Goal: Information Seeking & Learning: Learn about a topic

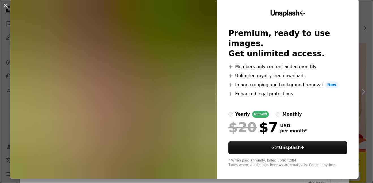
scroll to position [15, 0]
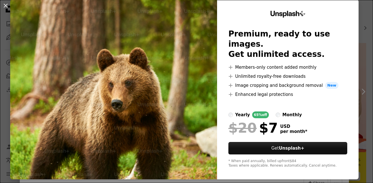
click at [367, 19] on div "An X shape Unsplash+ Premium, ready to use images. Get unlimited access. A plus…" at bounding box center [186, 91] width 373 height 183
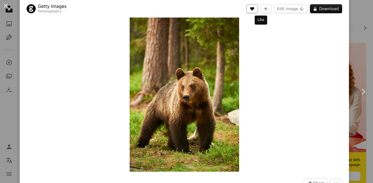
click at [255, 9] on icon "A heart" at bounding box center [252, 9] width 5 height 5
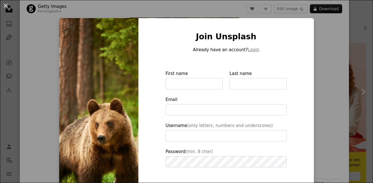
click at [325, 56] on div "An X shape Join Unsplash Already have an account? Login First name Last name Em…" at bounding box center [186, 91] width 373 height 183
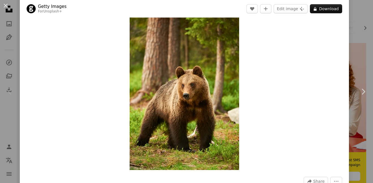
scroll to position [17, 0]
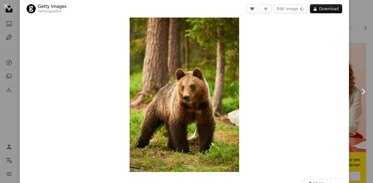
click at [361, 111] on link "Chevron right" at bounding box center [364, 92] width 20 height 54
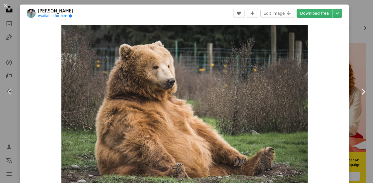
click at [364, 108] on link "Chevron right" at bounding box center [364, 92] width 20 height 54
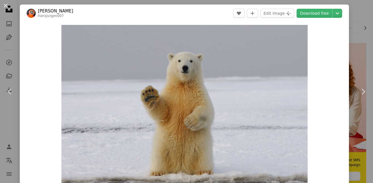
click at [362, 16] on div "An X shape Chevron left Chevron right [PERSON_NAME] hansjurgen007 A heart A plu…" at bounding box center [186, 91] width 373 height 183
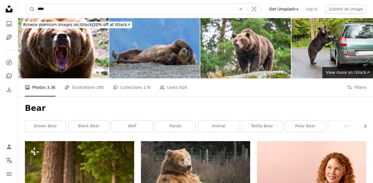
drag, startPoint x: 54, startPoint y: 9, endPoint x: 44, endPoint y: 9, distance: 9.1
click at [44, 9] on input "****" at bounding box center [135, 9] width 200 height 11
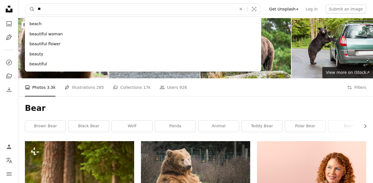
type input "*"
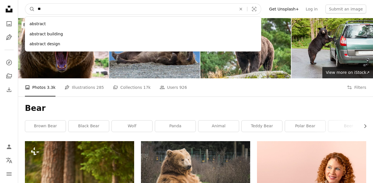
type input "*"
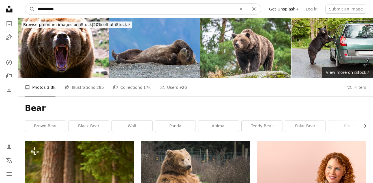
type input "**********"
click at [25, 4] on button "A magnifying glass" at bounding box center [30, 9] width 10 height 11
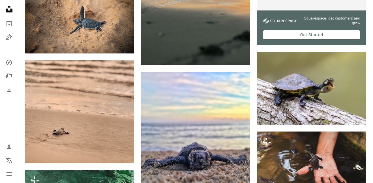
scroll to position [240, 0]
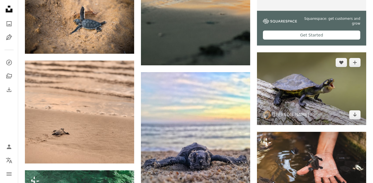
click at [319, 101] on img at bounding box center [311, 88] width 109 height 73
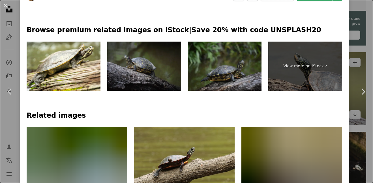
scroll to position [276, 0]
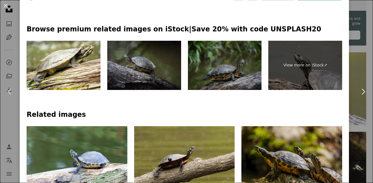
click at [359, 148] on div "An X shape Chevron left Chevron right [PERSON_NAME] davidclode A heart A plus s…" at bounding box center [186, 91] width 373 height 183
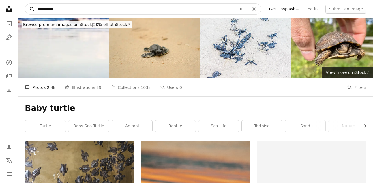
drag, startPoint x: 63, startPoint y: 8, endPoint x: 33, endPoint y: 7, distance: 30.3
click at [33, 7] on form "**********" at bounding box center [143, 8] width 237 height 11
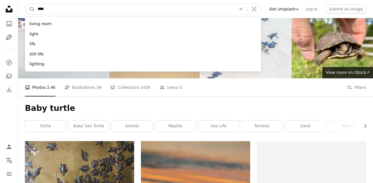
type input "****"
click at [25, 4] on button "A magnifying glass" at bounding box center [30, 9] width 10 height 11
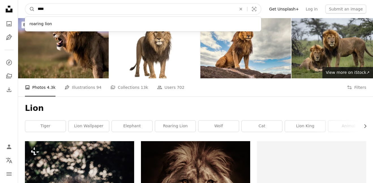
drag, startPoint x: 103, startPoint y: 11, endPoint x: 38, endPoint y: 16, distance: 65.1
click at [38, 16] on nav "A magnifying glass **** roaring lion An X shape Visual search Filters Get Unspl…" at bounding box center [195, 9] width 355 height 18
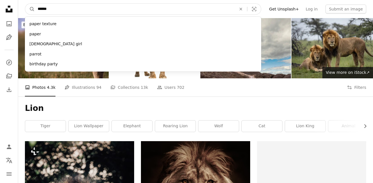
type input "******"
click at [25, 4] on button "A magnifying glass" at bounding box center [30, 9] width 10 height 11
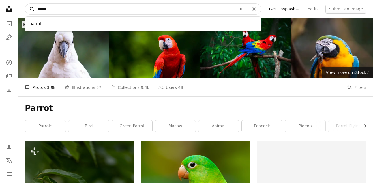
drag, startPoint x: 57, startPoint y: 11, endPoint x: 33, endPoint y: 9, distance: 24.4
click at [33, 9] on form "A magnifying glass ****** parrot An X shape Visual search" at bounding box center [143, 8] width 237 height 11
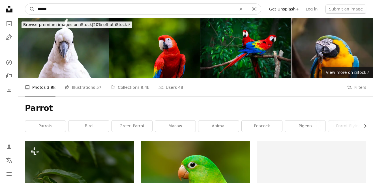
type input "******"
click at [25, 4] on button "A magnifying glass" at bounding box center [30, 9] width 10 height 11
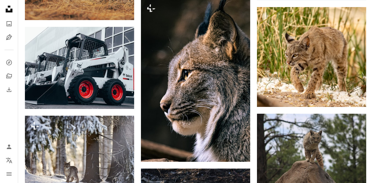
scroll to position [285, 0]
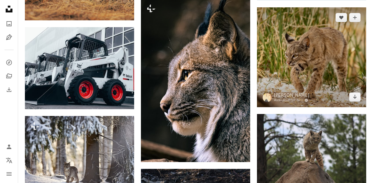
click at [285, 82] on img at bounding box center [311, 57] width 109 height 100
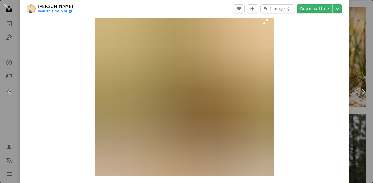
scroll to position [12, 0]
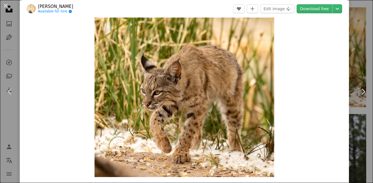
click at [364, 137] on div "An X shape Chevron left Chevron right [PERSON_NAME] Available for hire A checkm…" at bounding box center [186, 91] width 373 height 183
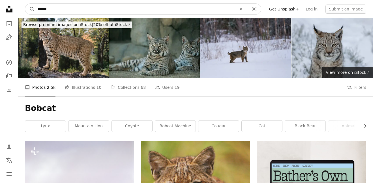
drag, startPoint x: 110, startPoint y: 10, endPoint x: 21, endPoint y: 4, distance: 89.2
click at [21, 4] on nav "A magnifying glass ****** An X shape Visual search Filters Get Unsplash+ Log in…" at bounding box center [195, 9] width 355 height 18
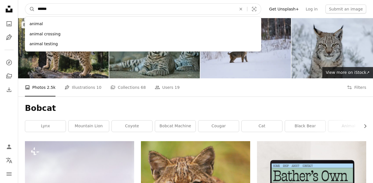
type input "******"
click at [25, 4] on button "A magnifying glass" at bounding box center [30, 9] width 10 height 11
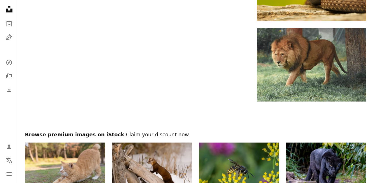
scroll to position [1329, 0]
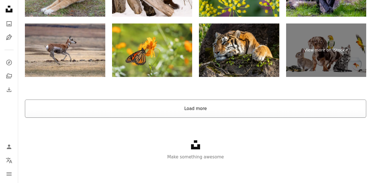
click at [308, 106] on button "Load more" at bounding box center [196, 109] width 342 height 18
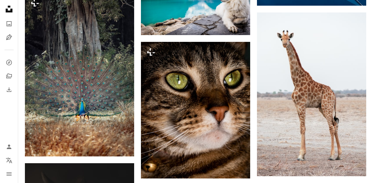
scroll to position [2689, 0]
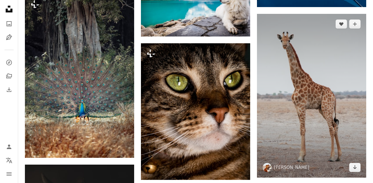
click at [308, 106] on img at bounding box center [311, 96] width 109 height 164
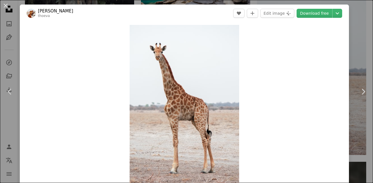
scroll to position [2784, 0]
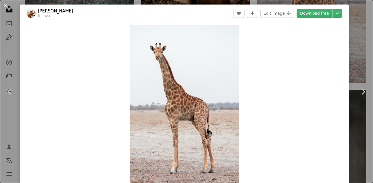
click at [364, 49] on div "An X shape Chevron left Chevron right [PERSON_NAME] thoeva A heart A plus sign …" at bounding box center [186, 91] width 373 height 183
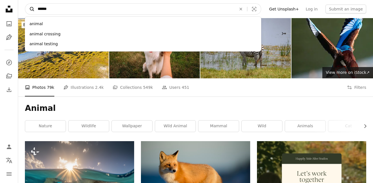
drag, startPoint x: 75, startPoint y: 11, endPoint x: 27, endPoint y: 6, distance: 48.4
click at [27, 6] on form "A magnifying glass ****** animal animal crossing animal testing An X shape Visu…" at bounding box center [143, 8] width 237 height 11
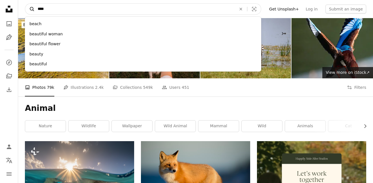
type input "****"
click at [25, 4] on button "A magnifying glass" at bounding box center [30, 9] width 10 height 11
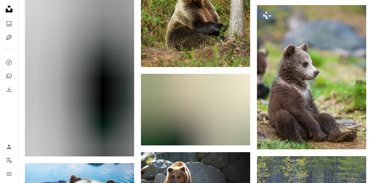
scroll to position [4256, 0]
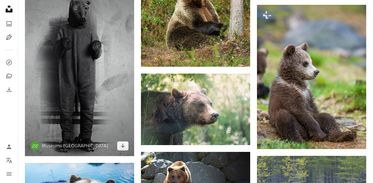
click at [99, 98] on img at bounding box center [79, 67] width 109 height 177
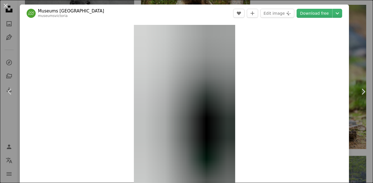
scroll to position [18, 0]
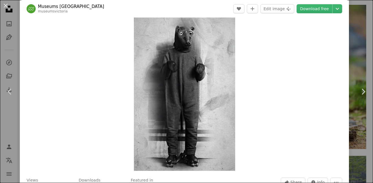
click at [367, 135] on div "An X shape Chevron left Chevron right Museums Victoria museumsvictoria A heart …" at bounding box center [186, 91] width 373 height 183
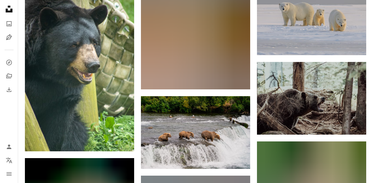
scroll to position [3184, 0]
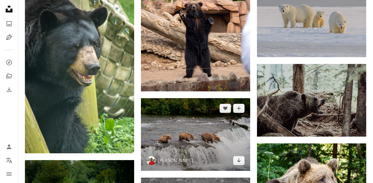
click at [211, 143] on img at bounding box center [195, 134] width 109 height 73
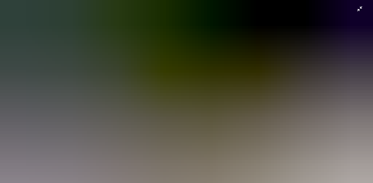
scroll to position [54, 0]
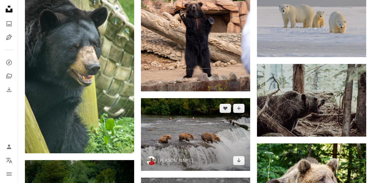
click at [222, 152] on img at bounding box center [195, 134] width 109 height 73
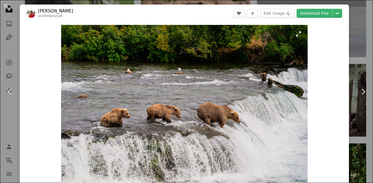
scroll to position [12, 0]
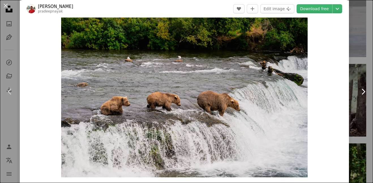
click at [373, 81] on link "Chevron right" at bounding box center [364, 92] width 20 height 54
click at [361, 56] on div "An X shape Chevron left Chevron right [PERSON_NAME] pradeepnayak A heart A plus…" at bounding box center [186, 91] width 373 height 183
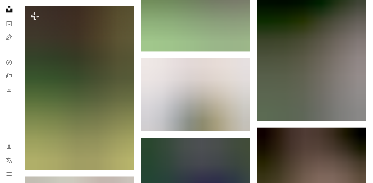
scroll to position [1656, 0]
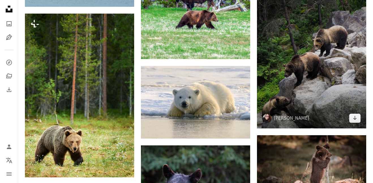
click at [283, 102] on img at bounding box center [311, 56] width 109 height 146
click at [349, 65] on img at bounding box center [311, 56] width 109 height 146
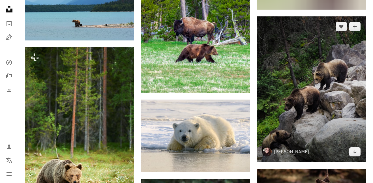
scroll to position [1622, 0]
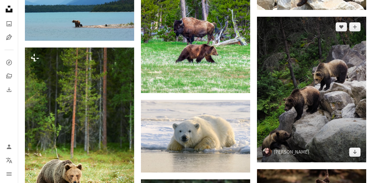
click at [311, 44] on img at bounding box center [311, 90] width 109 height 146
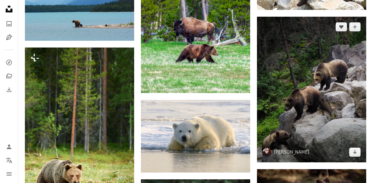
click at [358, 88] on img at bounding box center [311, 90] width 109 height 146
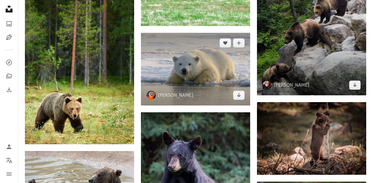
scroll to position [1688, 0]
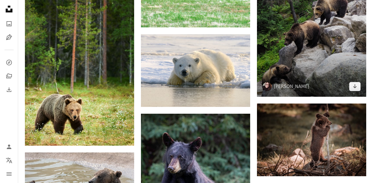
click at [278, 58] on img at bounding box center [311, 24] width 109 height 146
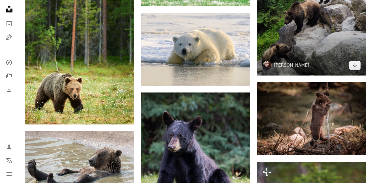
scroll to position [1701, 0]
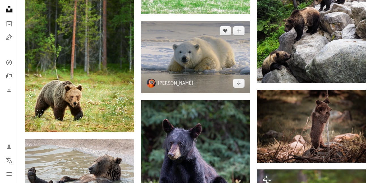
click at [147, 81] on img at bounding box center [151, 83] width 9 height 9
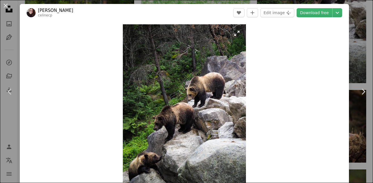
scroll to position [1, 0]
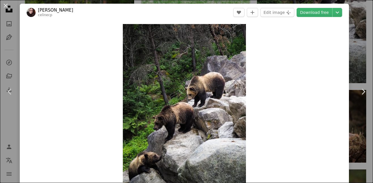
click at [360, 131] on div "An X shape Chevron left Chevron right [PERSON_NAME]-Poncet celinecp A heart A p…" at bounding box center [186, 91] width 373 height 183
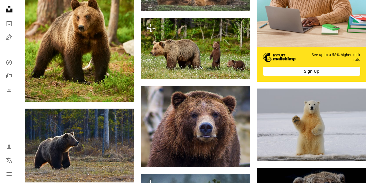
scroll to position [201, 0]
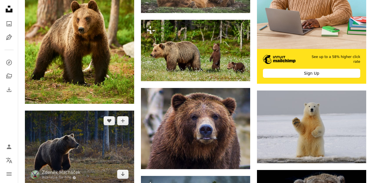
click at [99, 141] on img at bounding box center [79, 148] width 109 height 74
click at [122, 147] on img at bounding box center [79, 148] width 109 height 74
click at [73, 143] on img at bounding box center [79, 148] width 109 height 74
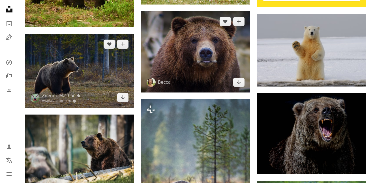
scroll to position [279, 0]
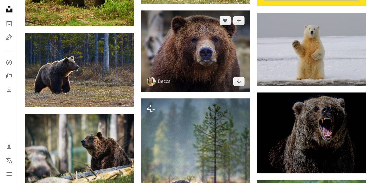
click at [198, 70] on img at bounding box center [195, 50] width 109 height 81
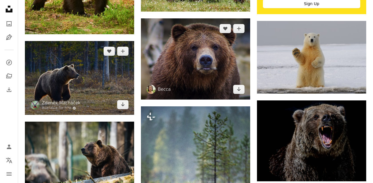
scroll to position [272, 0]
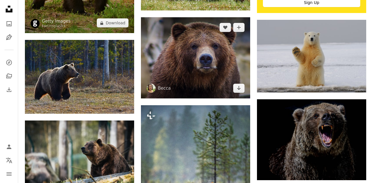
scroll to position [279, 0]
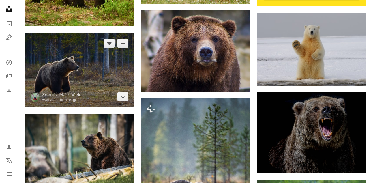
click at [101, 72] on img at bounding box center [79, 70] width 109 height 74
